Goal: Browse casually: Explore the website without a specific task or goal

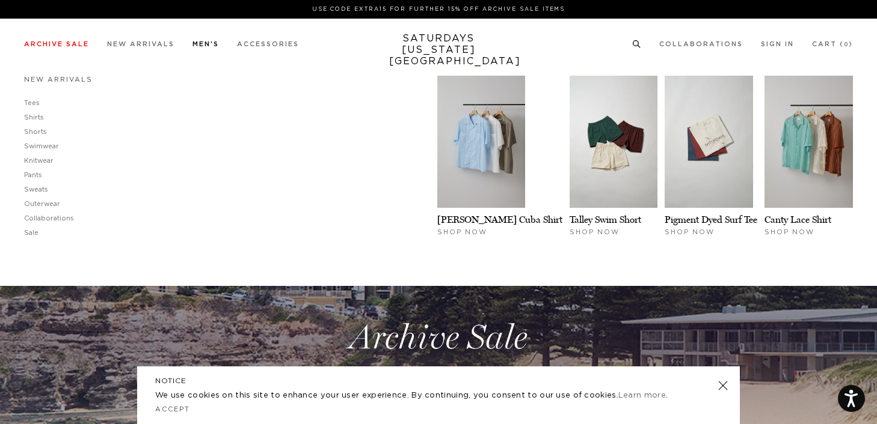
click at [33, 83] on link "New Arrivals" at bounding box center [58, 79] width 69 height 7
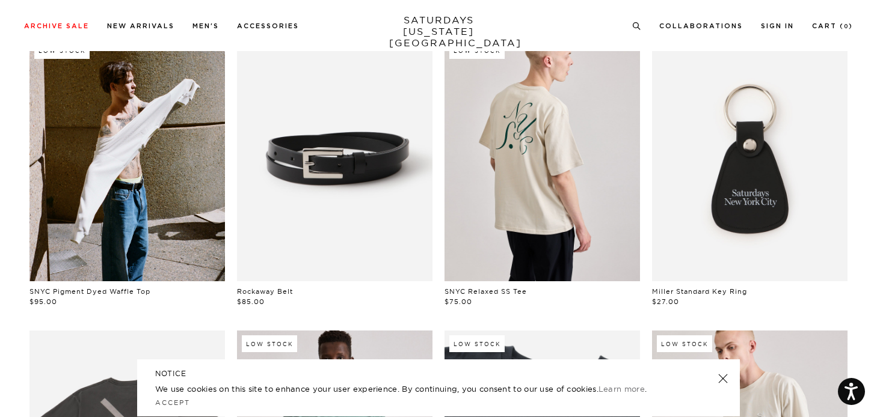
scroll to position [441, 0]
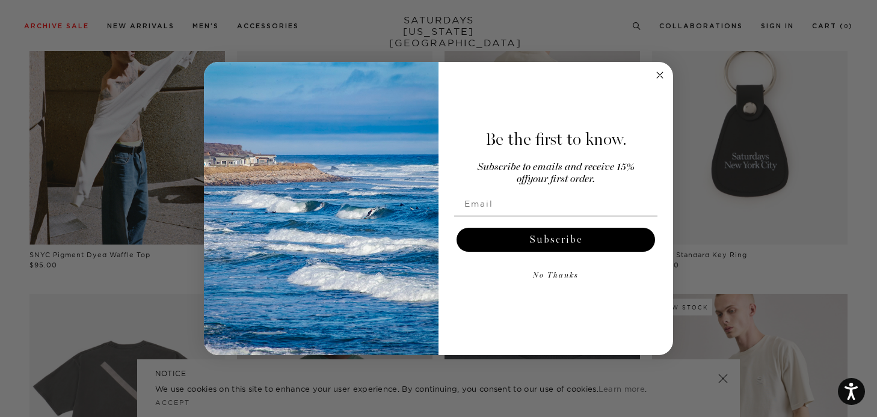
click at [664, 73] on circle "Close dialog" at bounding box center [660, 76] width 14 height 14
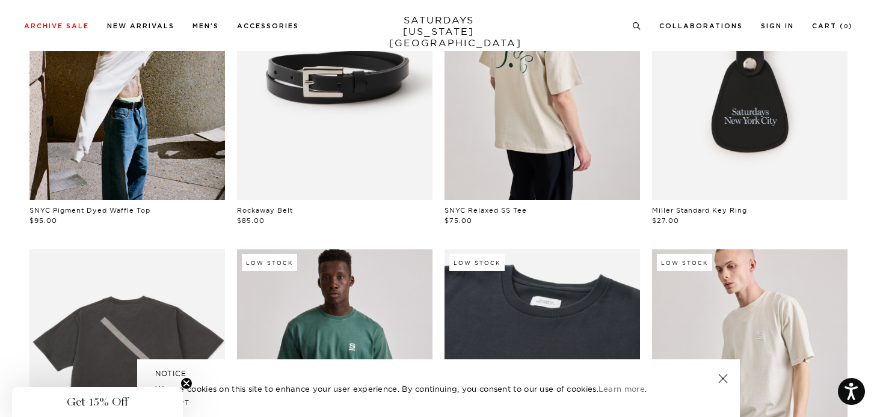
scroll to position [0, 0]
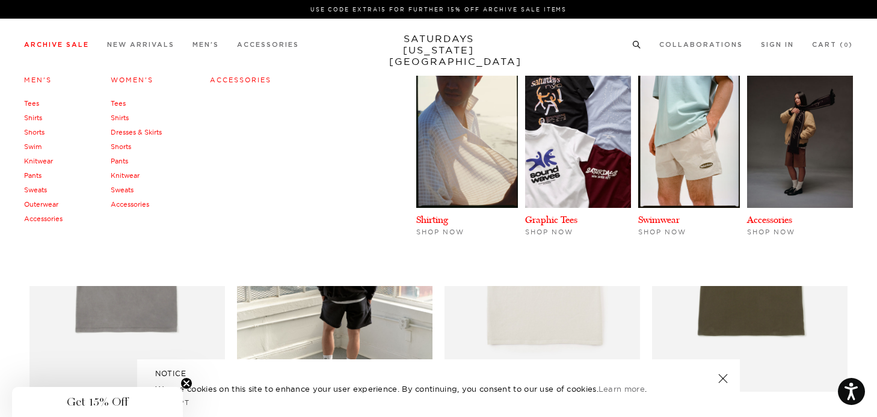
click at [35, 146] on link "Swim" at bounding box center [32, 146] width 17 height 8
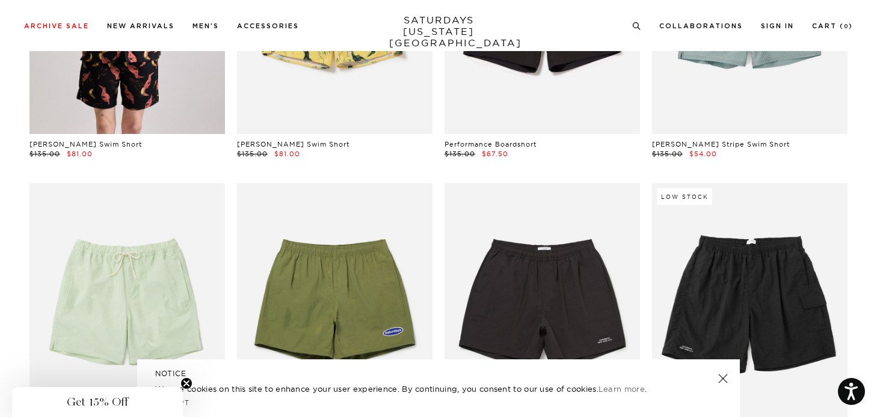
scroll to position [776, 0]
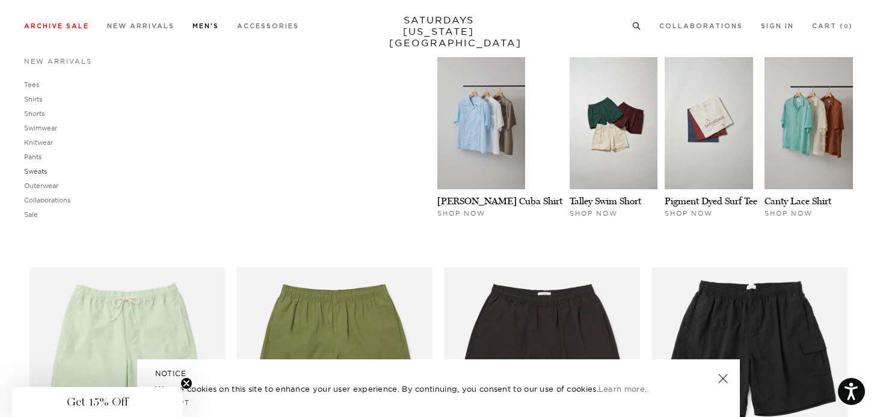
click at [43, 172] on link "Sweats" at bounding box center [35, 171] width 23 height 8
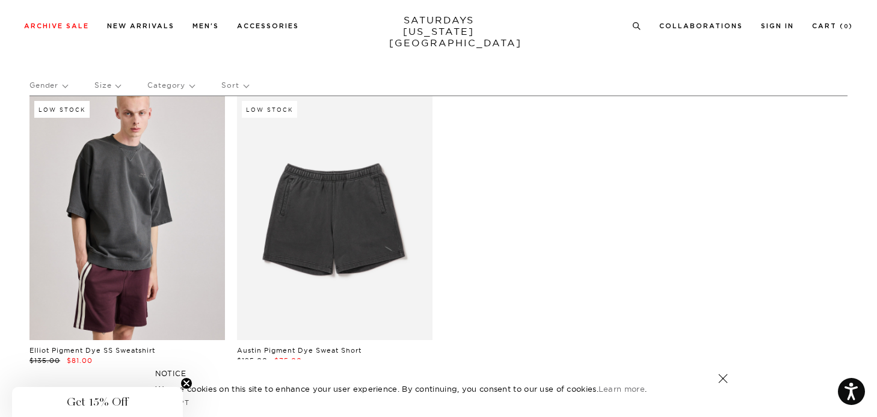
scroll to position [14, 0]
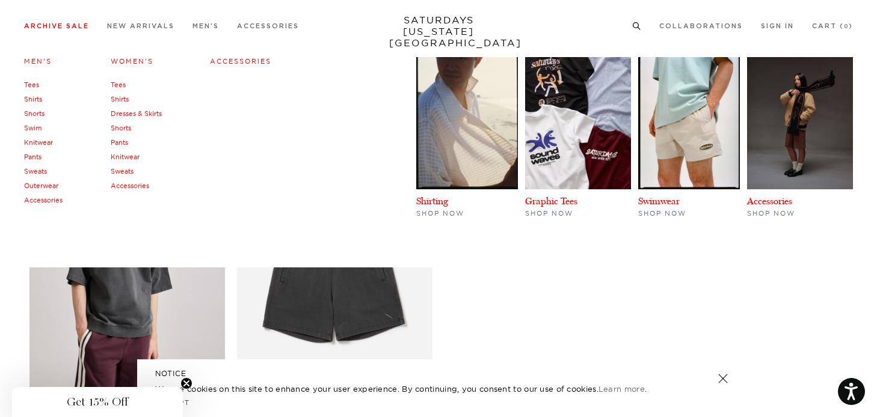
click at [37, 115] on link "Shorts" at bounding box center [34, 113] width 20 height 8
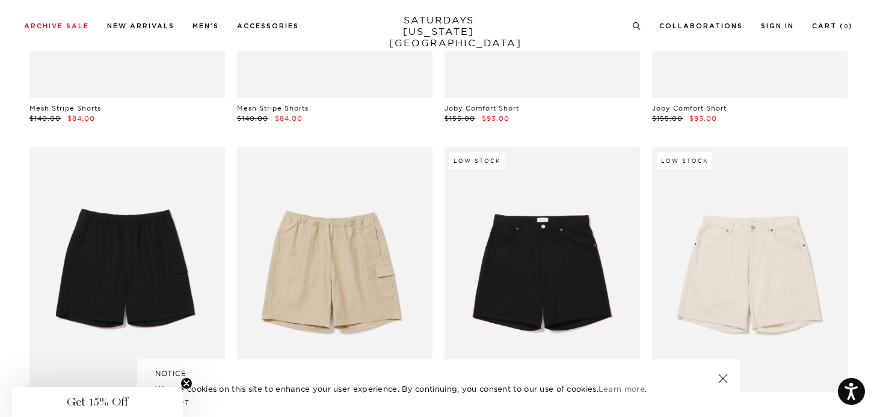
scroll to position [115, 0]
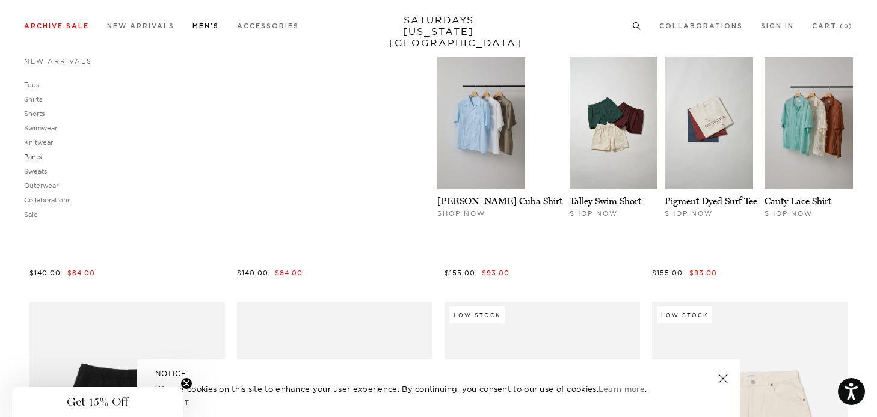
click at [36, 156] on link "Pants" at bounding box center [32, 157] width 17 height 8
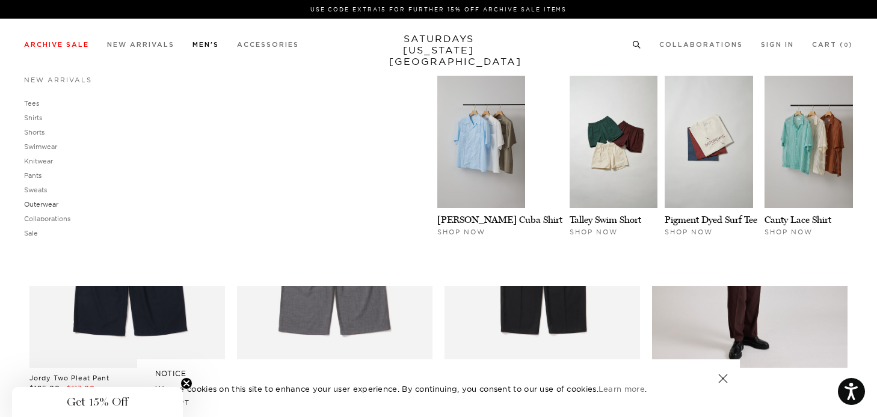
click at [43, 200] on link "Outerwear" at bounding box center [41, 204] width 34 height 8
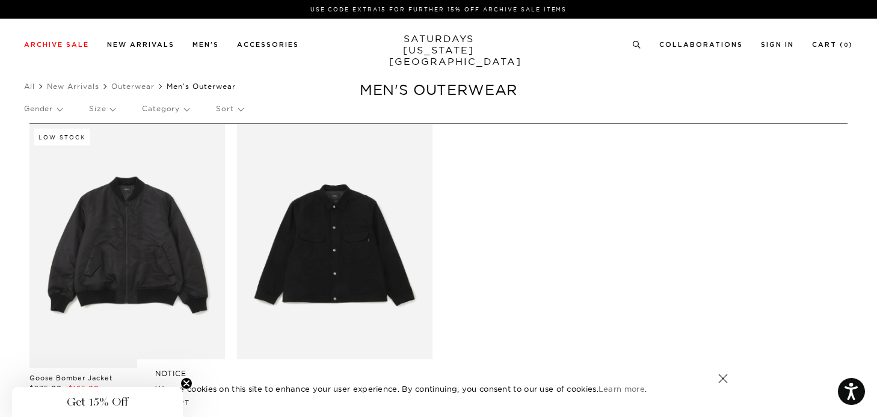
click at [167, 114] on p "Category" at bounding box center [165, 109] width 47 height 28
click at [281, 81] on ul "All New Arrivals Outerwear Men's Outerwear" at bounding box center [438, 87] width 828 height 12
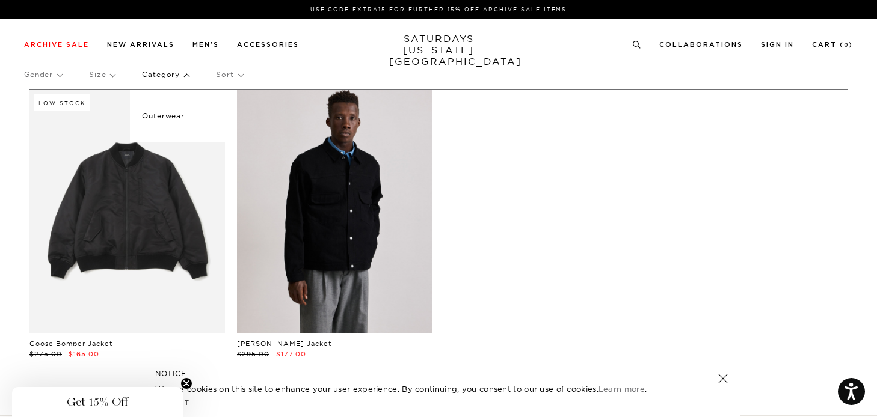
scroll to position [0, 1]
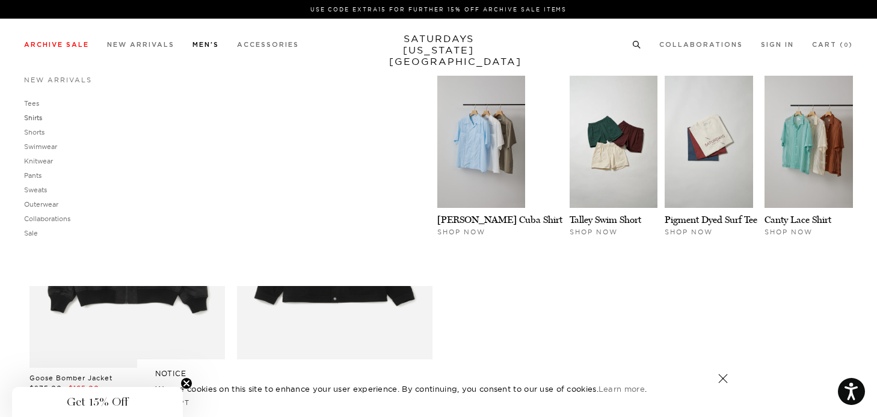
click at [31, 121] on link "Shirts" at bounding box center [33, 118] width 18 height 8
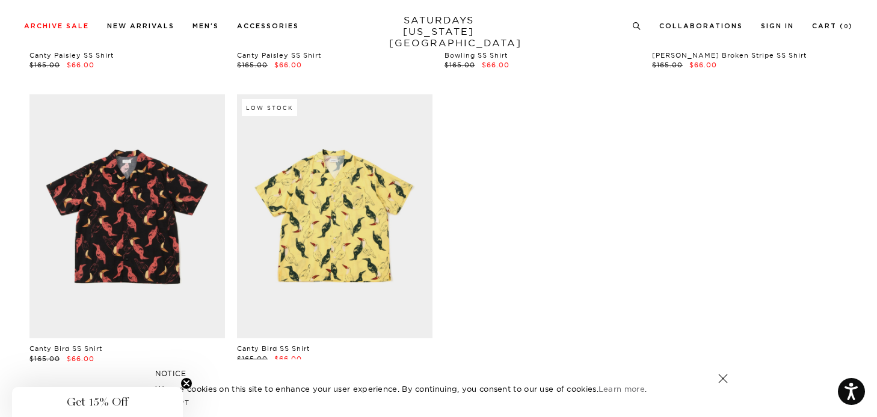
scroll to position [972, 0]
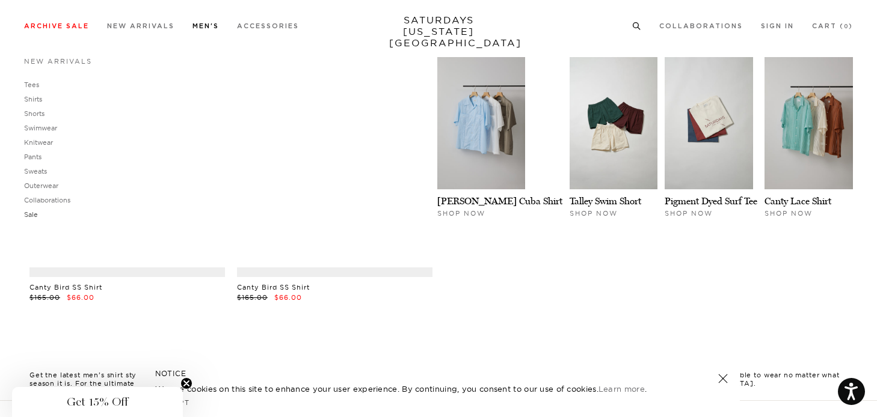
click at [30, 216] on link "Sale" at bounding box center [31, 214] width 14 height 8
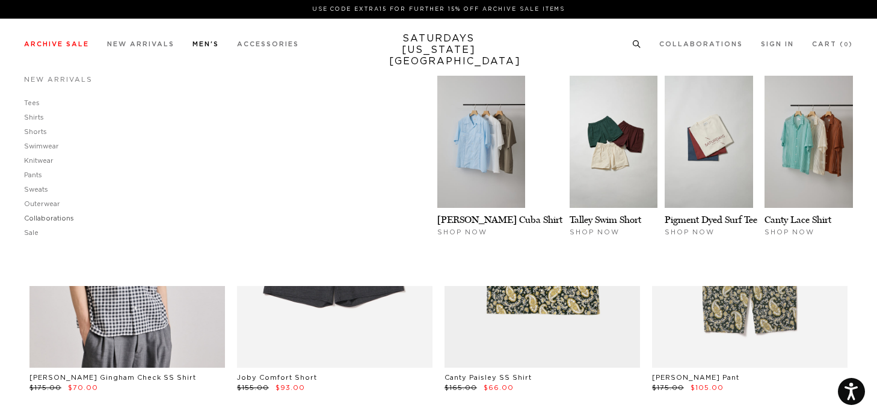
click at [50, 215] on link "Collaborations" at bounding box center [49, 218] width 50 height 7
